Goal: Obtain resource: Obtain resource

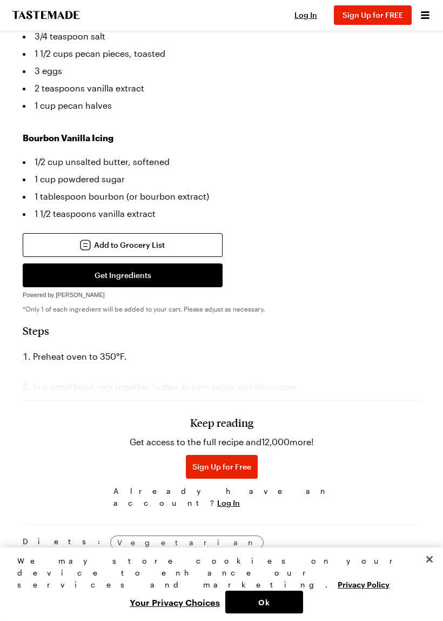
scroll to position [885, 0]
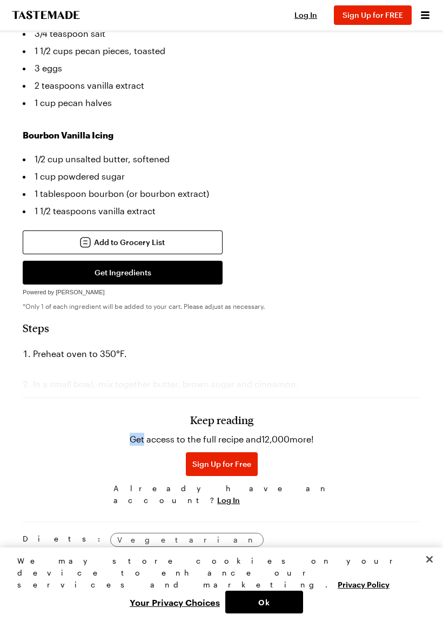
click at [398, 433] on div "Keep reading Get access to the full recipe and 12,000 more! Sign Up for Free Al…" at bounding box center [222, 453] width 398 height 113
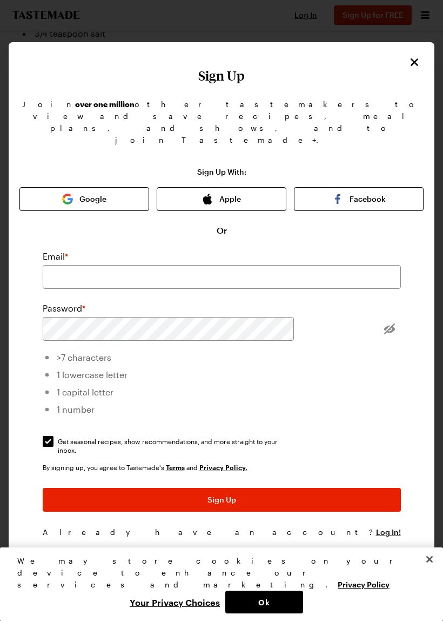
click at [414, 61] on icon "Close" at bounding box center [415, 62] width 8 height 8
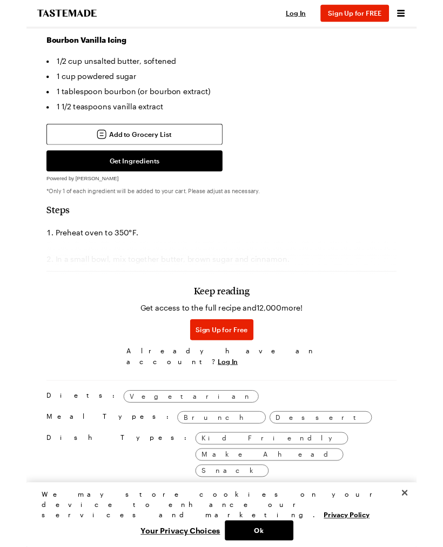
scroll to position [970, 0]
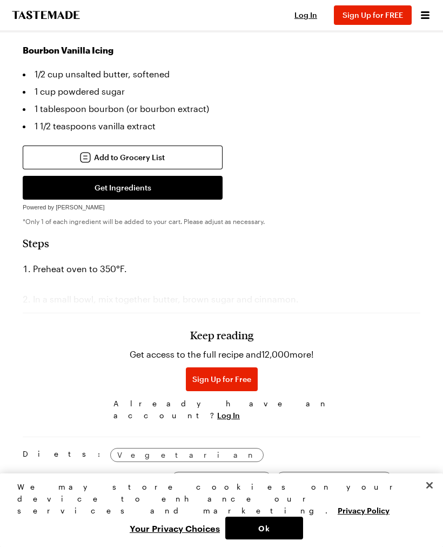
click at [133, 194] on button "Get Ingredients" at bounding box center [123, 188] width 200 height 24
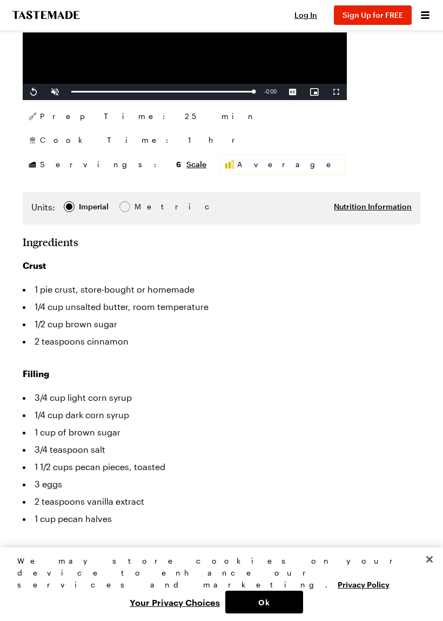
click at [383, 401] on li "3/4 cup light corn syrup" at bounding box center [222, 397] width 398 height 17
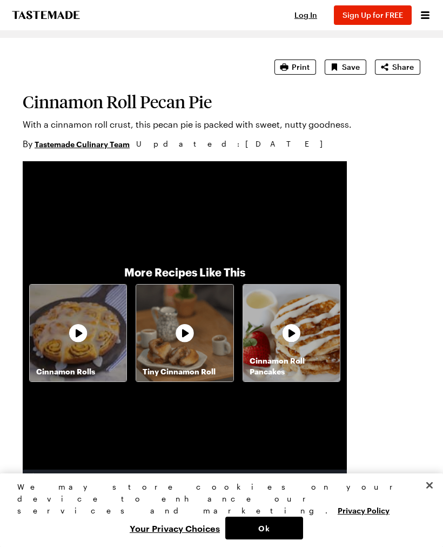
scroll to position [83, 0]
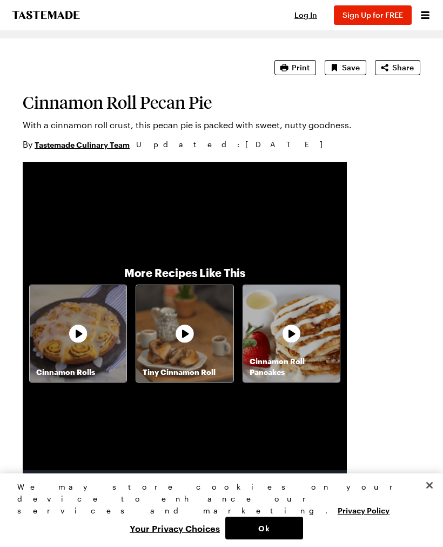
click at [301, 68] on span "Print" at bounding box center [301, 67] width 18 height 11
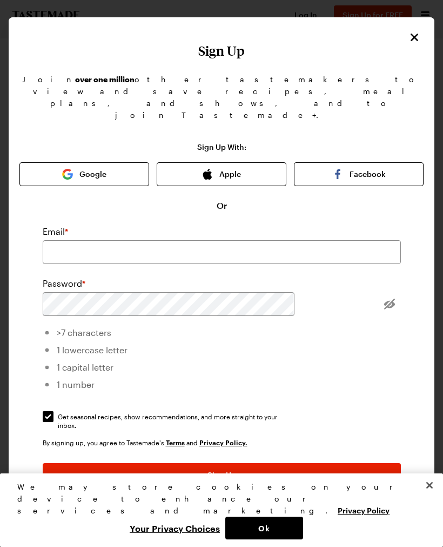
click at [232, 162] on button "Apple" at bounding box center [222, 174] width 130 height 24
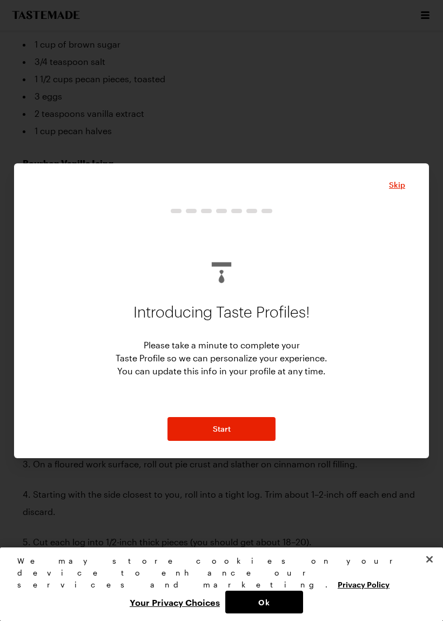
click at [402, 185] on span "Skip" at bounding box center [397, 184] width 16 height 11
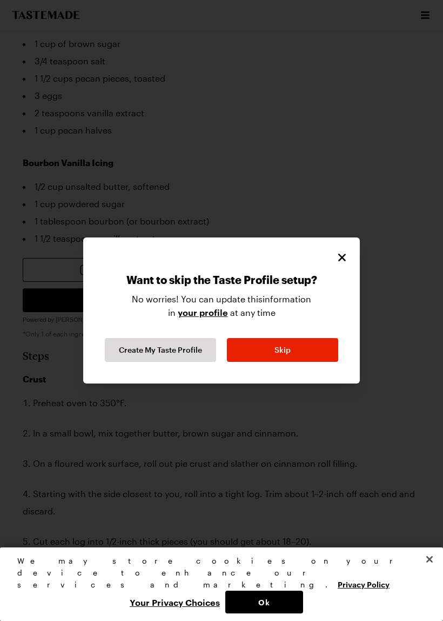
click at [347, 251] on icon "Close" at bounding box center [342, 257] width 13 height 13
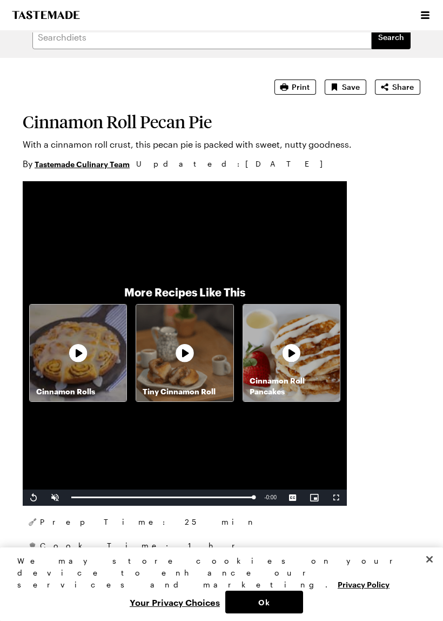
scroll to position [65, 0]
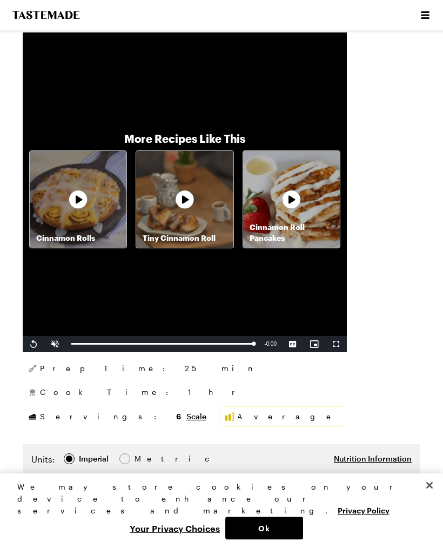
type textarea "x"
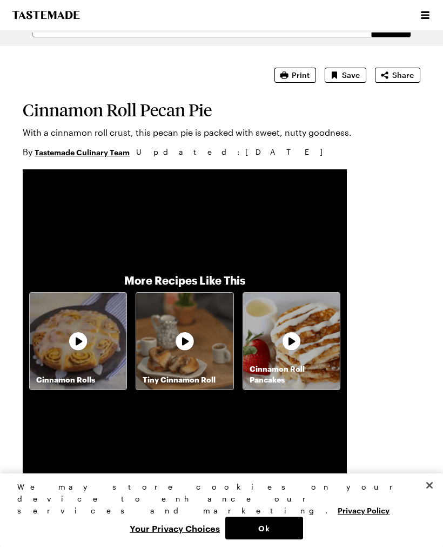
scroll to position [0, 0]
